Goal: Information Seeking & Learning: Learn about a topic

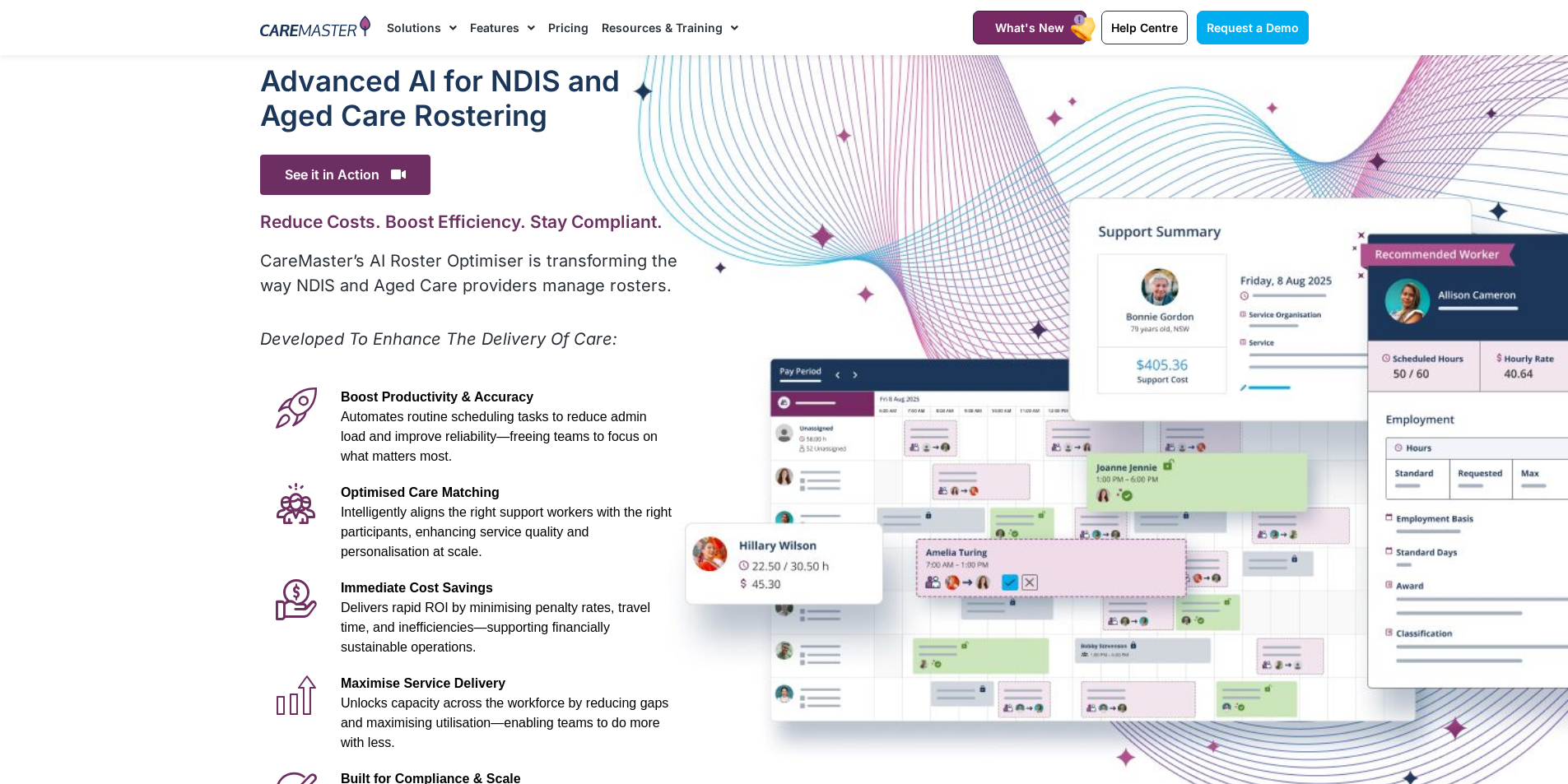
click at [451, 27] on span "Menu" at bounding box center [449, 28] width 16 height 28
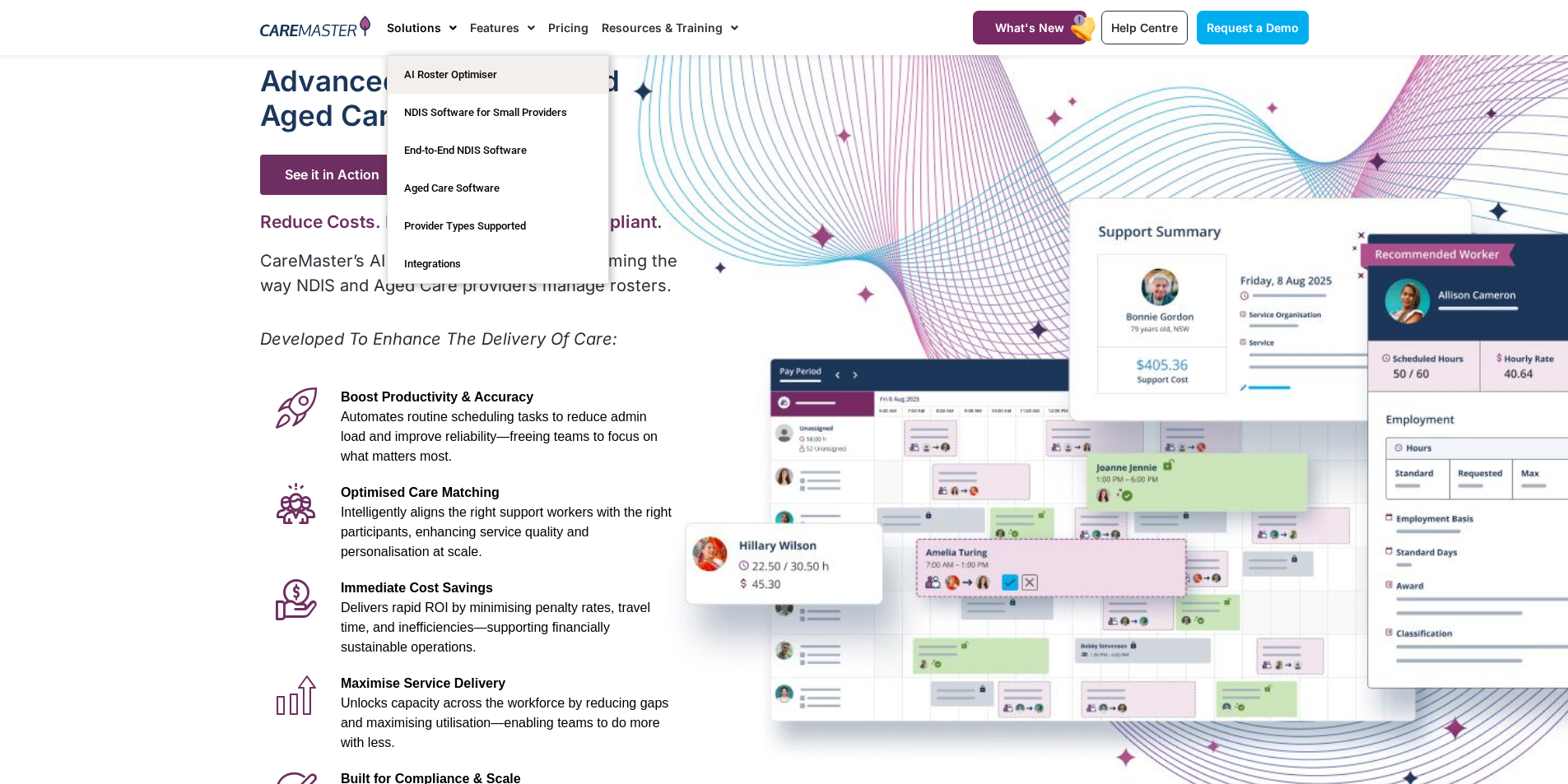
click at [270, 93] on h1 "Advanced Al for NDIS and Aged Care Rostering" at bounding box center [470, 97] width 421 height 69
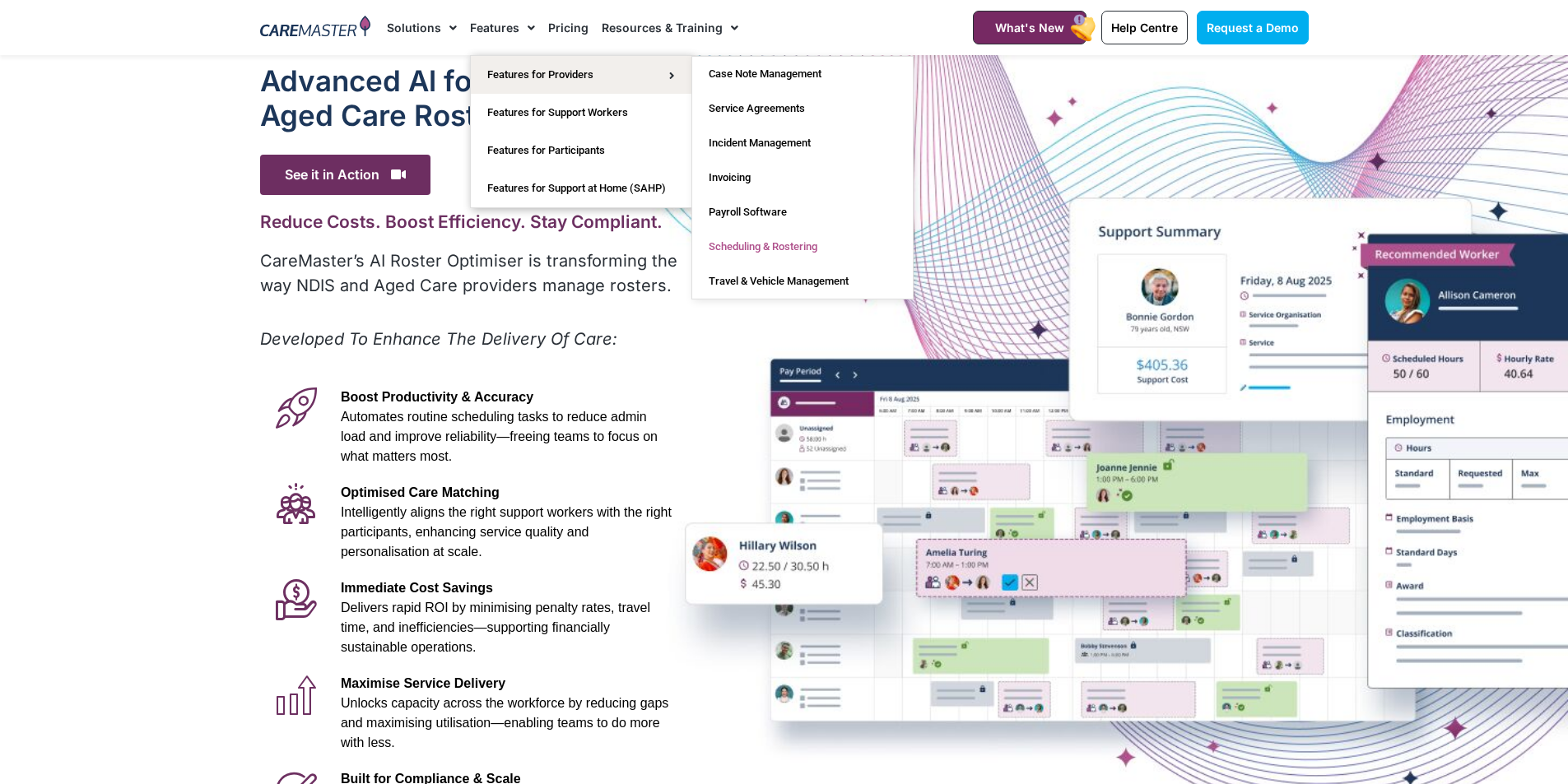
click at [782, 243] on link "Scheduling & Rostering" at bounding box center [802, 247] width 221 height 35
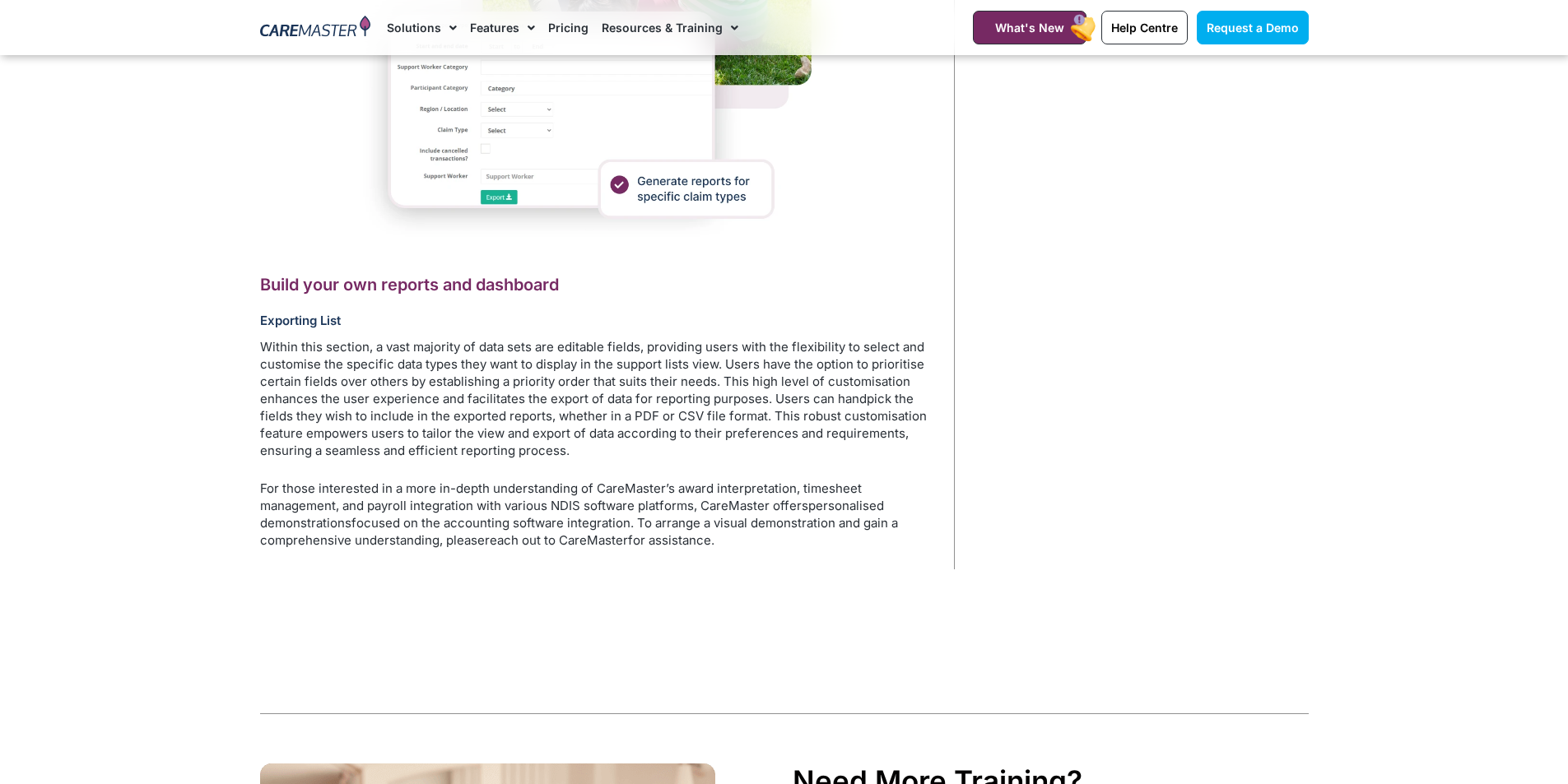
scroll to position [5883, 0]
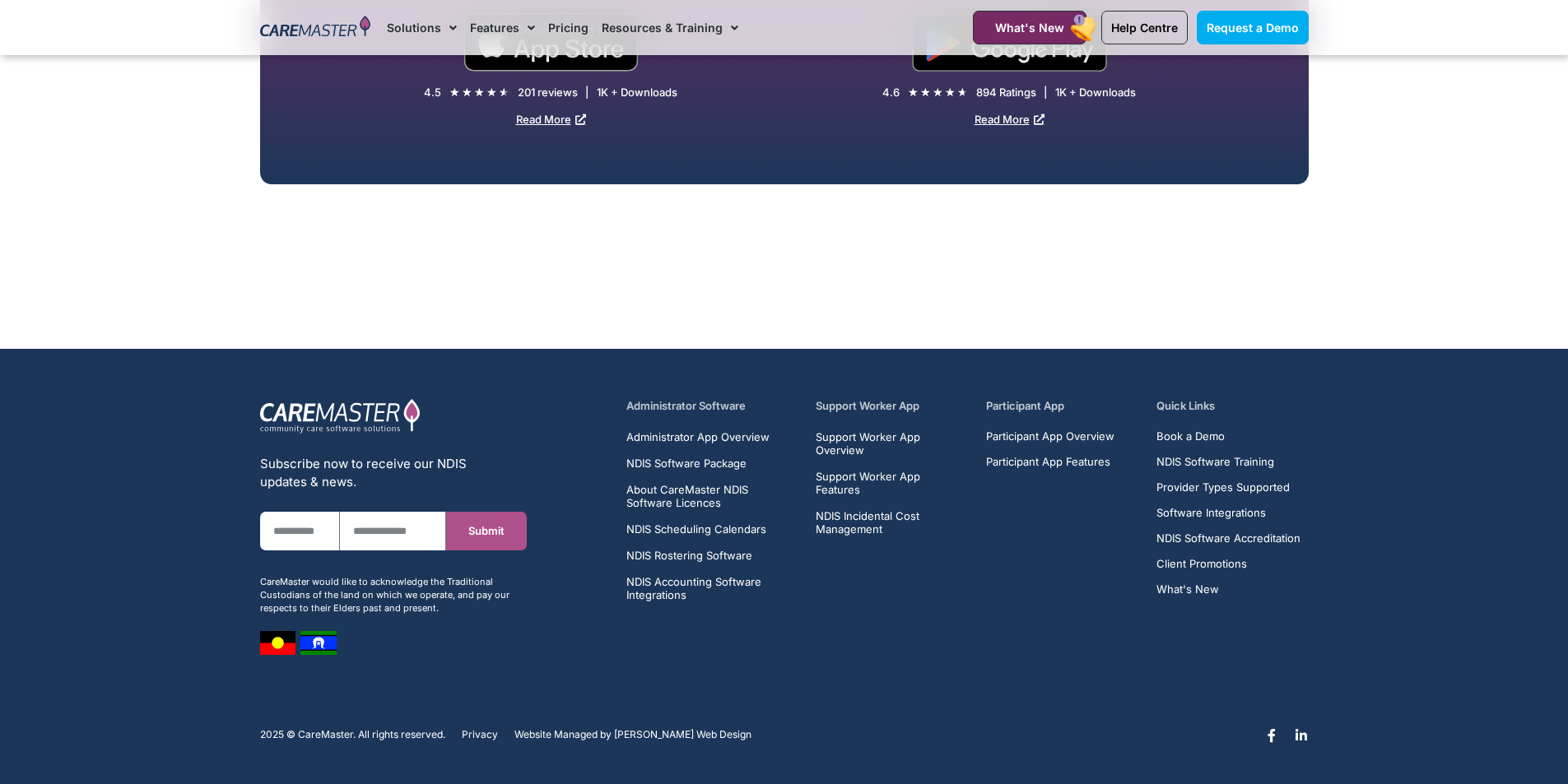
click at [0, 783] on div at bounding box center [0, 785] width 0 height 0
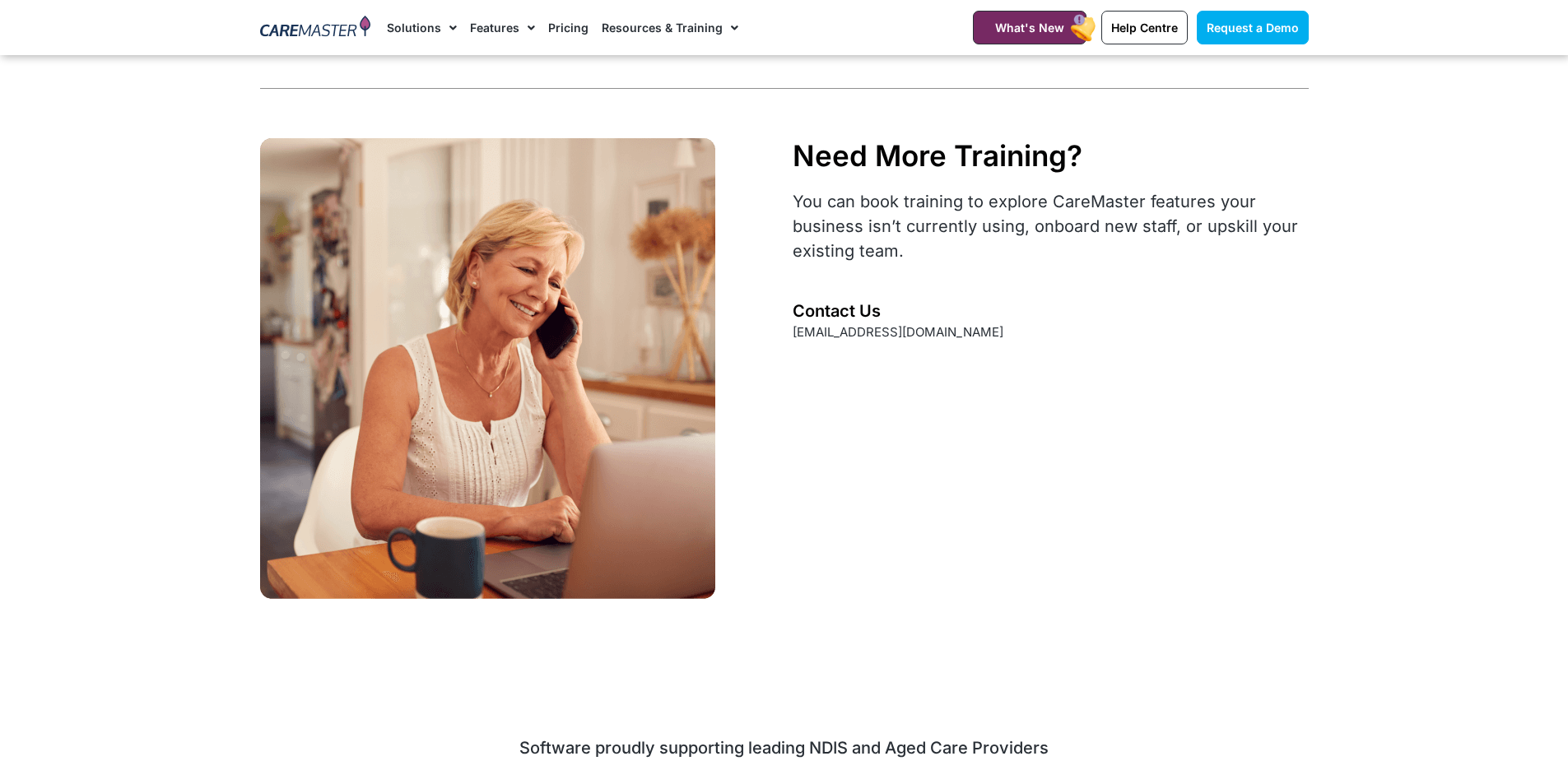
scroll to position [5142, 0]
